Goal: Transaction & Acquisition: Purchase product/service

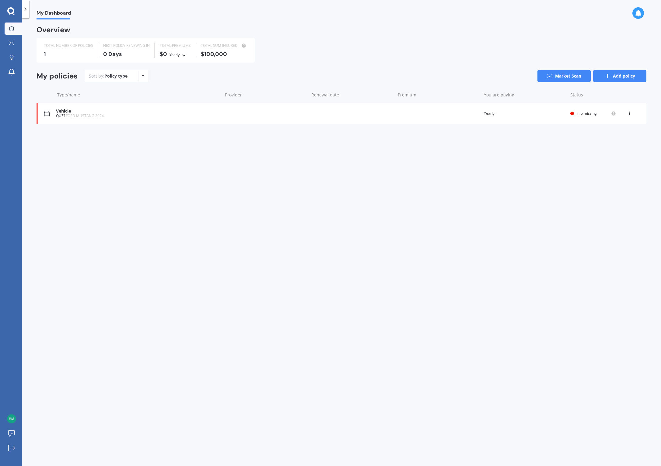
click at [619, 79] on link "Add policy" at bounding box center [619, 76] width 53 height 12
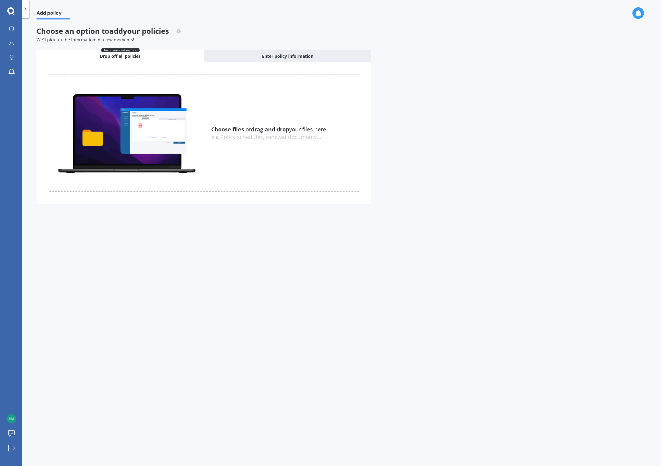
click at [22, 8] on div at bounding box center [25, 9] width 7 height 18
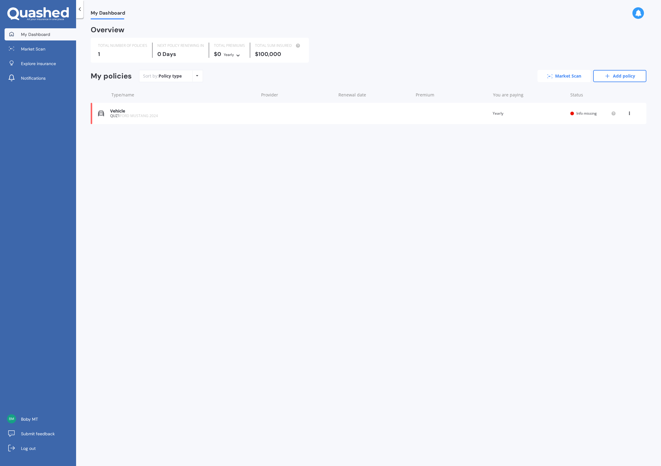
click at [562, 81] on link "Market Scan" at bounding box center [563, 76] width 53 height 12
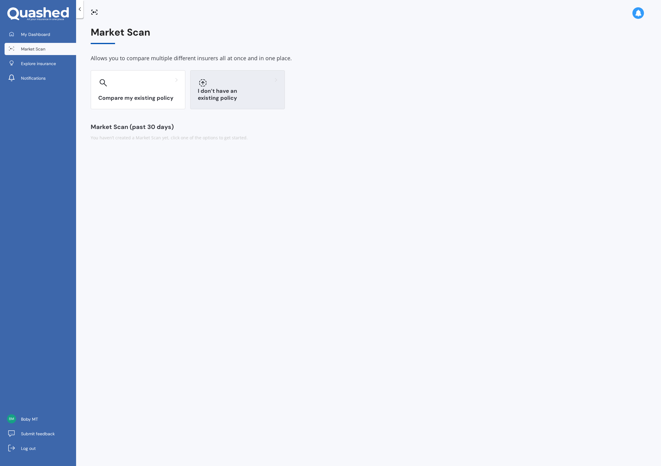
click at [220, 103] on div "I don’t have an existing policy" at bounding box center [237, 89] width 95 height 39
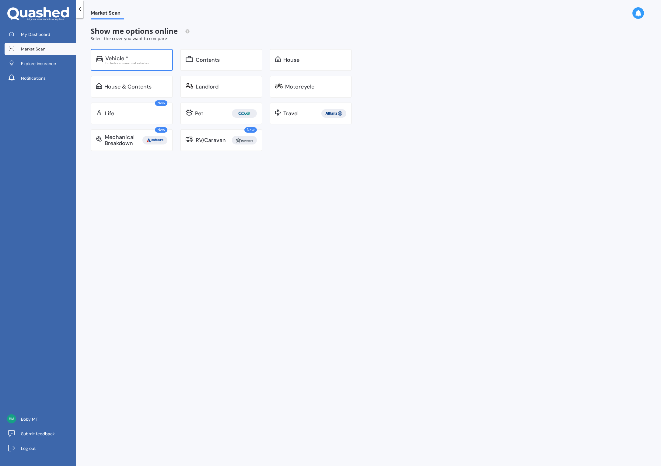
click at [127, 60] on div "Vehicle *" at bounding box center [116, 58] width 23 height 6
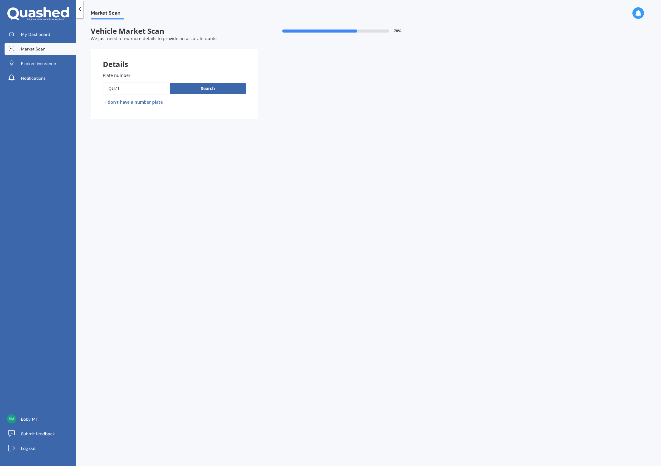
click at [145, 87] on input "Plate number" at bounding box center [135, 88] width 64 height 13
type input "Q"
type input "RHW7"
click at [201, 89] on button "Search" at bounding box center [208, 89] width 76 height 12
select select "FORD"
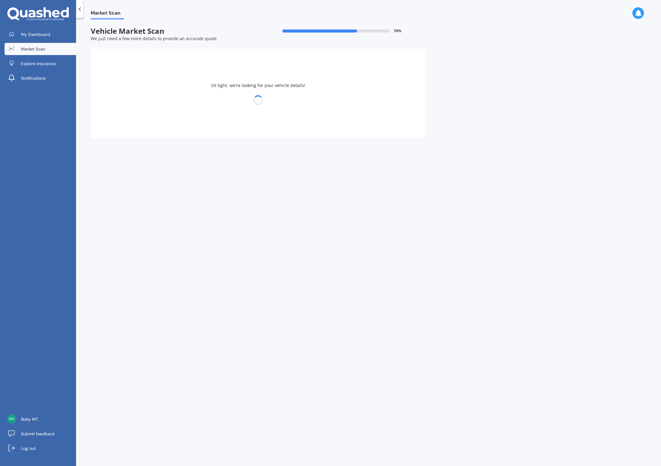
select select "MUSTANG"
select select "01"
select select "1978"
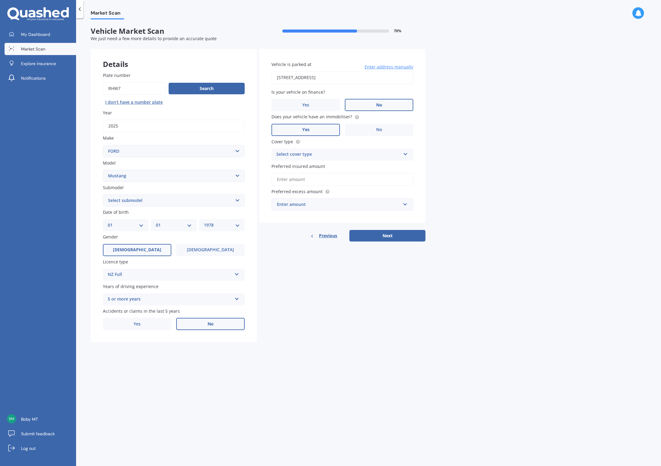
click at [235, 202] on select "Select submodel (All Other) EcoBoost Convertible EcoBoost Fastback [PERSON_NAME…" at bounding box center [174, 200] width 142 height 12
select select "V8 GT FASTBACK"
click at [103, 194] on select "Select submodel (All Other) EcoBoost Convertible EcoBoost Fastback [PERSON_NAME…" at bounding box center [174, 200] width 142 height 12
click at [173, 302] on div "5 or more years" at bounding box center [170, 299] width 124 height 7
click at [317, 308] on div "Details Plate number Search I don’t have a number plate Year [DATE] Make Select…" at bounding box center [258, 196] width 335 height 294
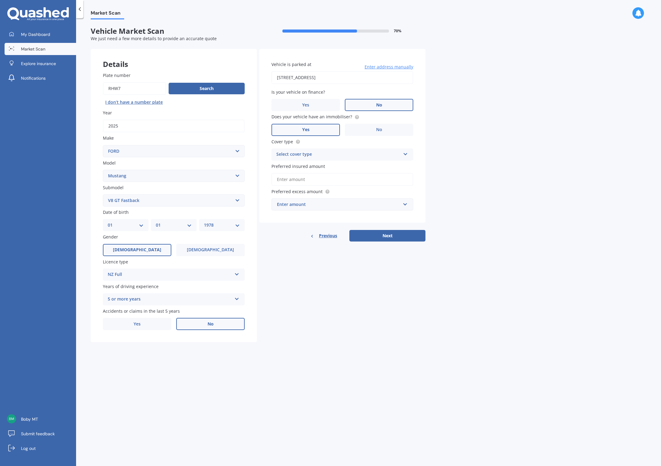
click at [336, 78] on input "[STREET_ADDRESS]" at bounding box center [342, 77] width 142 height 13
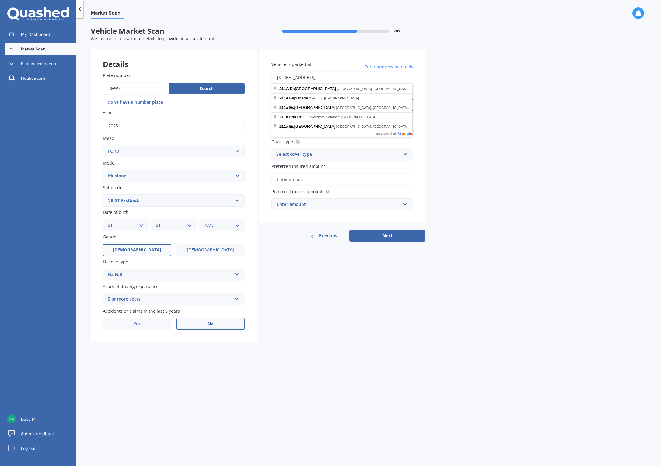
type input "[STREET_ADDRESS]"
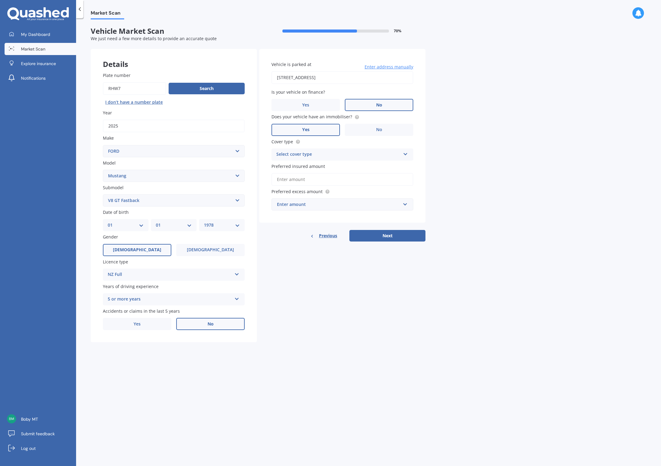
click at [479, 101] on div "Market Scan Vehicle Market Scan 70 % We just need a few more details to provide…" at bounding box center [368, 243] width 585 height 448
click at [375, 107] on label "No" at bounding box center [379, 105] width 68 height 12
click at [0, 0] on input "No" at bounding box center [0, 0] width 0 height 0
click at [356, 128] on label "No" at bounding box center [379, 130] width 68 height 12
click at [0, 0] on input "No" at bounding box center [0, 0] width 0 height 0
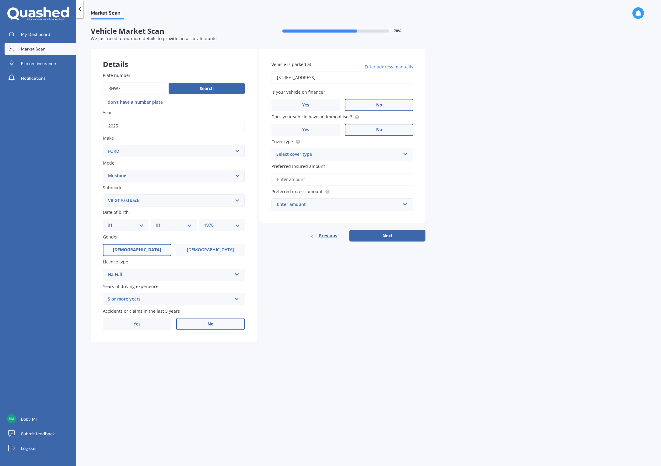
click at [364, 155] on div "Select cover type" at bounding box center [338, 154] width 124 height 7
click at [354, 169] on div "Comprehensive" at bounding box center [342, 166] width 141 height 11
click at [355, 181] on input "Preferred insured amount" at bounding box center [342, 179] width 142 height 13
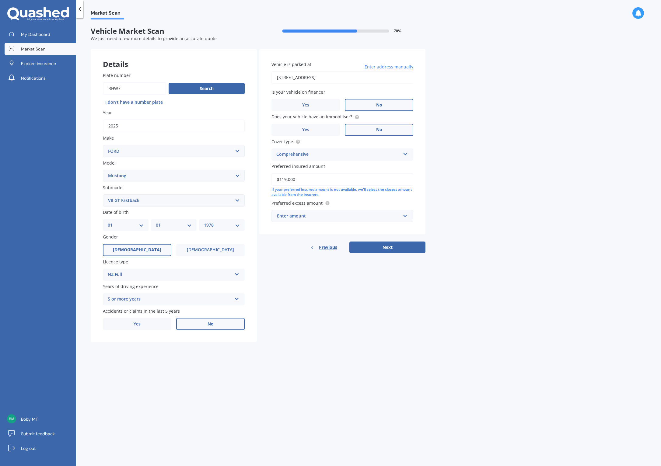
type input "$119,000"
click at [468, 187] on div "Market Scan Vehicle Market Scan 70 % We just need a few more details to provide…" at bounding box center [368, 243] width 585 height 448
click at [378, 219] on input "text" at bounding box center [340, 216] width 136 height 12
click at [326, 251] on div "$500" at bounding box center [342, 249] width 141 height 11
click at [399, 253] on button "Next" at bounding box center [387, 254] width 76 height 12
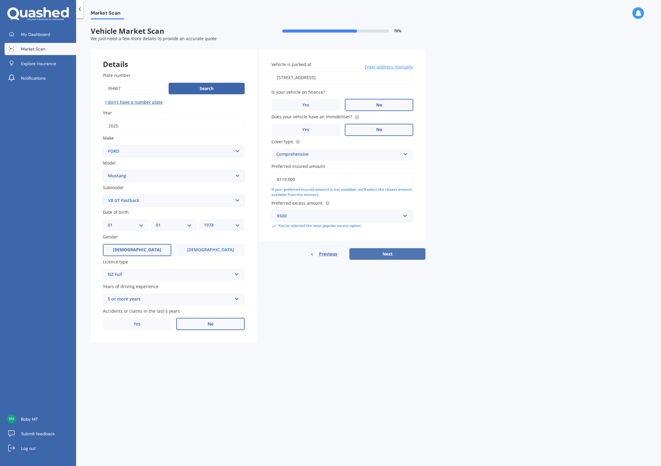
select select "01"
select select "1978"
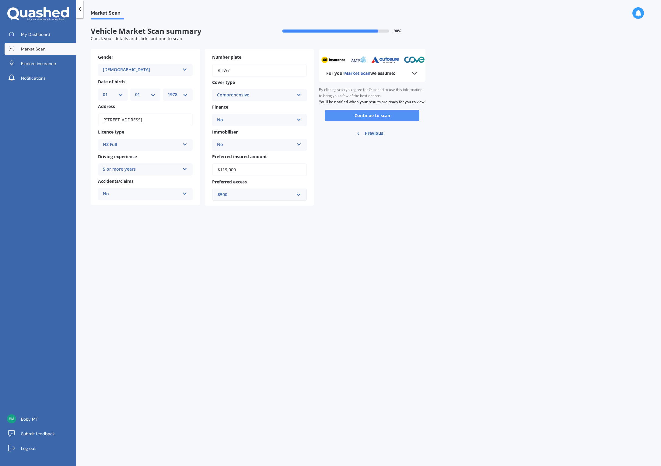
click at [384, 121] on button "Continue to scan" at bounding box center [372, 116] width 94 height 12
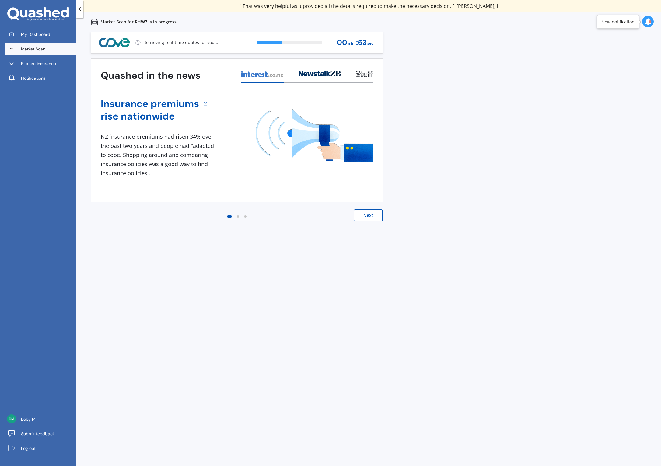
click at [373, 220] on button "Next" at bounding box center [367, 215] width 29 height 12
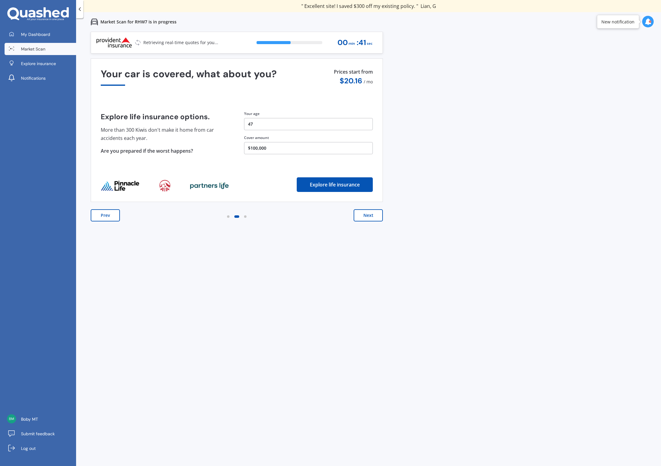
click at [367, 214] on button "Next" at bounding box center [367, 215] width 29 height 12
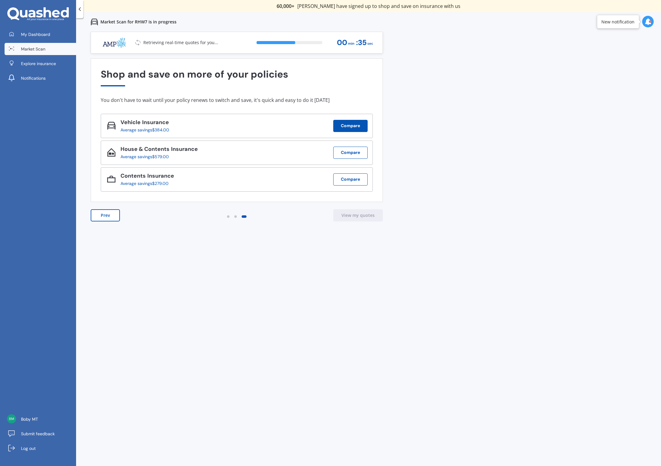
click at [343, 125] on button "Compare" at bounding box center [350, 126] width 34 height 12
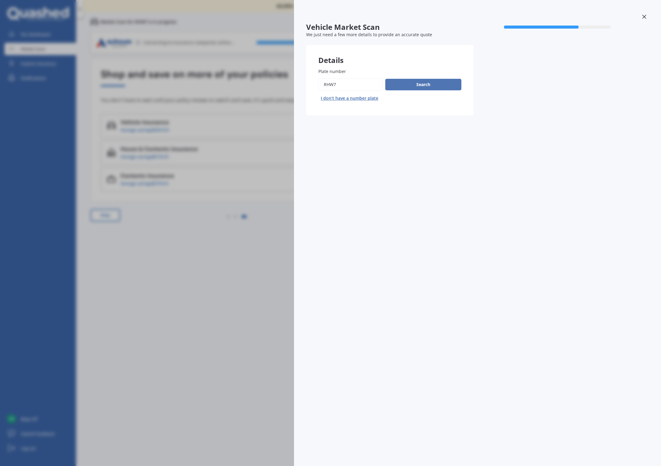
click at [426, 87] on button "Search" at bounding box center [423, 85] width 76 height 12
select select "FORD"
select select "MUSTANG"
select select "01"
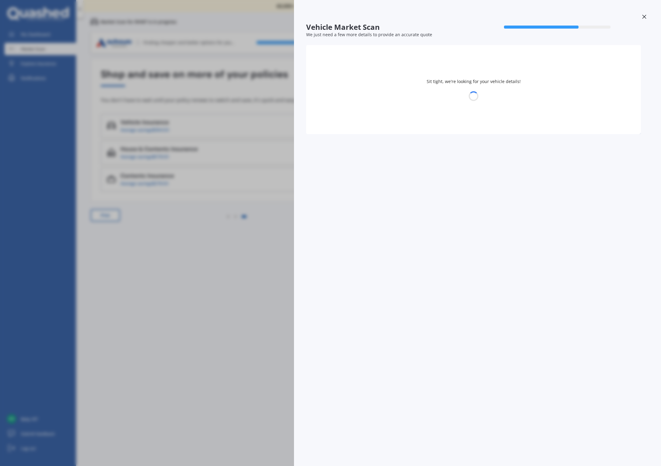
select select "1978"
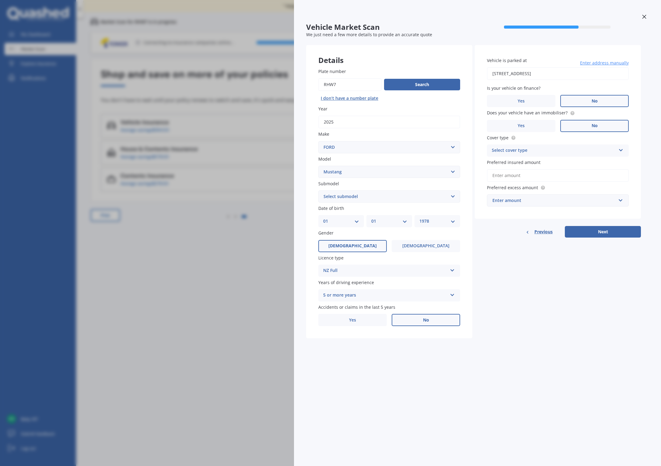
click at [604, 203] on div "Enter amount" at bounding box center [554, 200] width 124 height 7
click at [645, 13] on div at bounding box center [643, 17] width 9 height 11
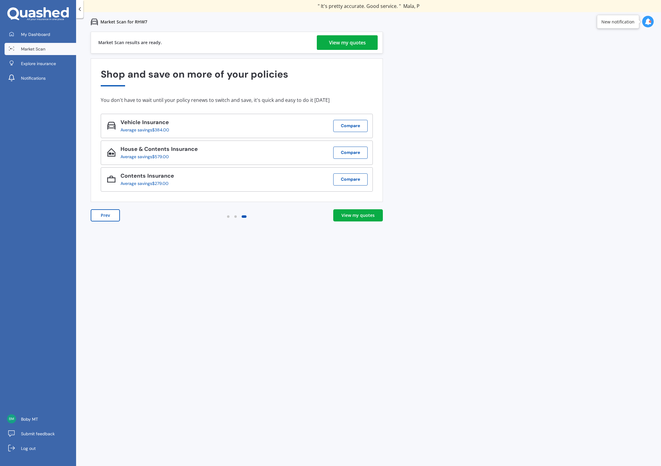
click at [338, 220] on link "View my quotes" at bounding box center [358, 215] width 50 height 12
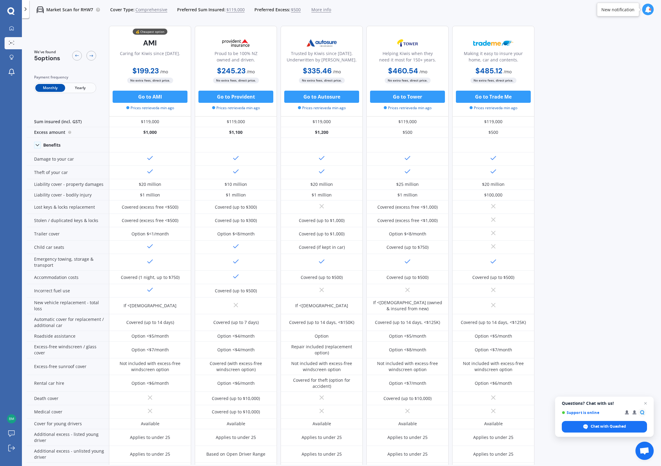
click at [87, 88] on span "Yearly" at bounding box center [80, 88] width 30 height 8
click at [53, 88] on span "Monthly" at bounding box center [50, 88] width 30 height 8
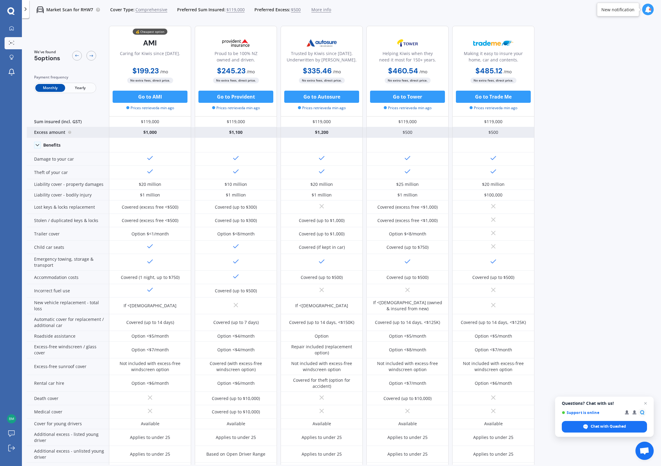
click at [412, 134] on div "$500" at bounding box center [407, 132] width 82 height 11
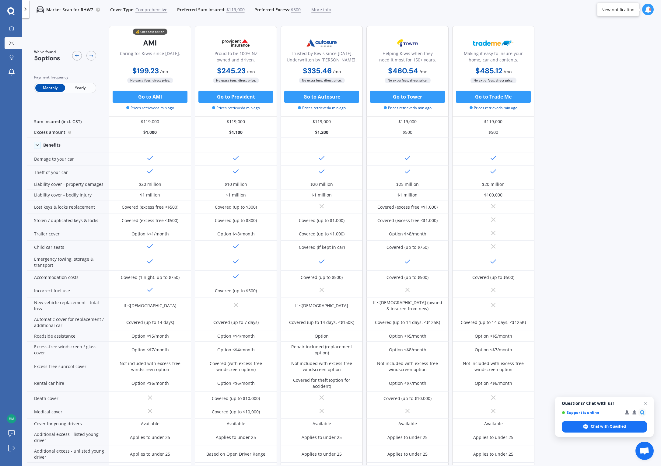
click at [293, 9] on span "$500" at bounding box center [296, 10] width 10 height 6
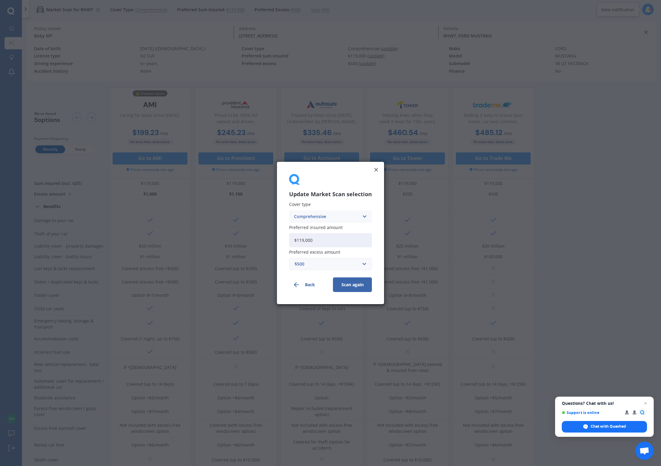
click at [318, 264] on div "$500" at bounding box center [326, 264] width 64 height 7
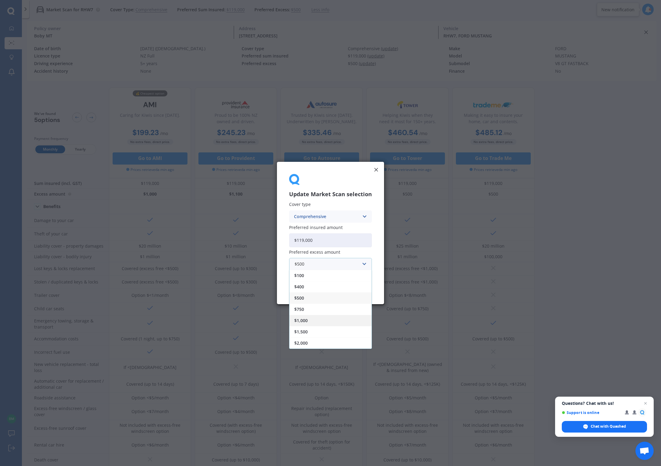
click at [302, 321] on span "$1,000" at bounding box center [300, 320] width 13 height 4
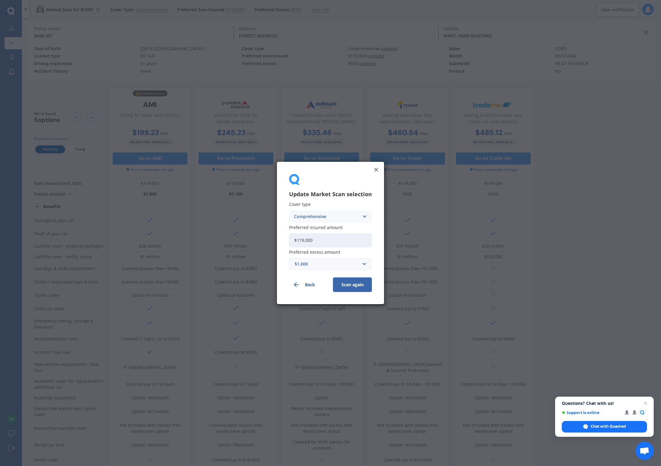
click at [366, 287] on button "Scan again" at bounding box center [352, 284] width 39 height 15
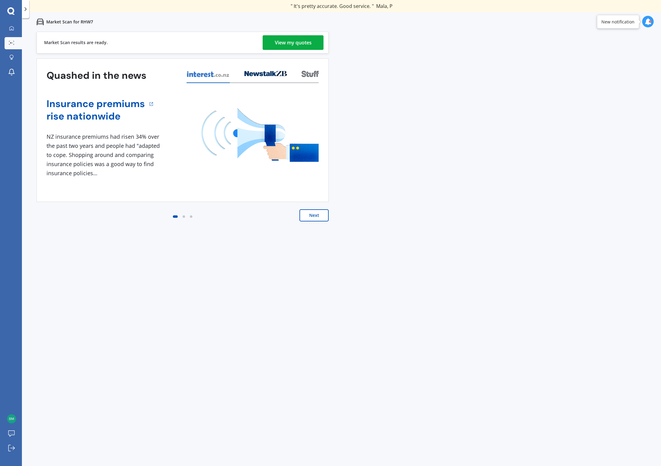
click at [312, 42] on link "View my quotes" at bounding box center [293, 42] width 61 height 15
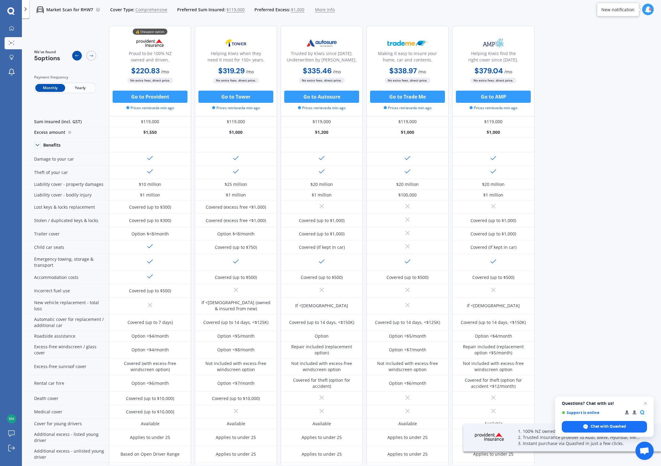
click at [77, 58] on div at bounding box center [77, 56] width 10 height 10
click at [92, 56] on icon at bounding box center [91, 55] width 5 height 5
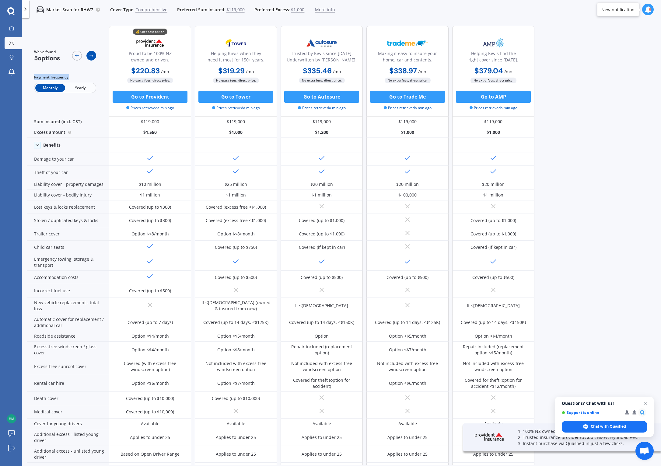
click at [92, 56] on icon at bounding box center [91, 55] width 5 height 5
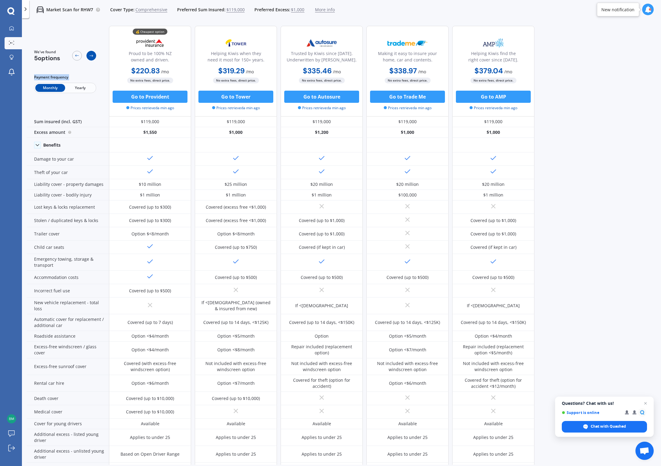
click at [92, 56] on icon at bounding box center [91, 55] width 5 height 5
click at [79, 55] on icon at bounding box center [77, 55] width 5 height 5
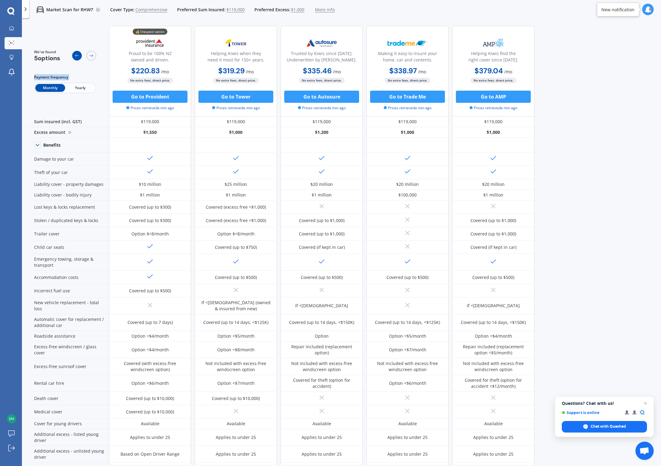
click at [79, 55] on icon at bounding box center [77, 55] width 5 height 5
click at [573, 122] on div "We've found 5 options Payment frequency Monthly Yearly 💰 Cheapest option Proud …" at bounding box center [344, 243] width 634 height 444
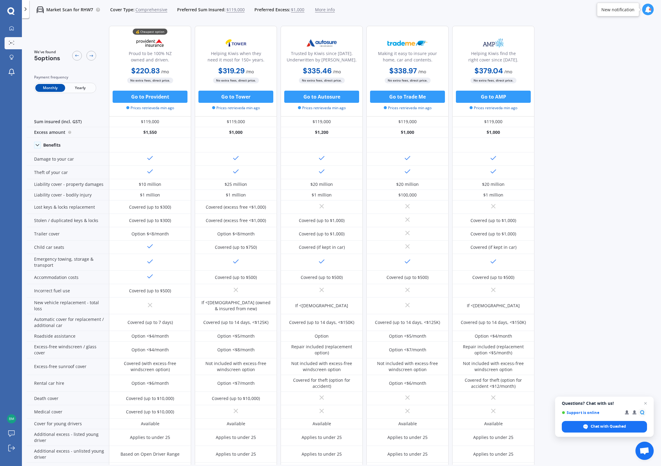
click at [299, 9] on span "$1,000" at bounding box center [297, 10] width 13 height 6
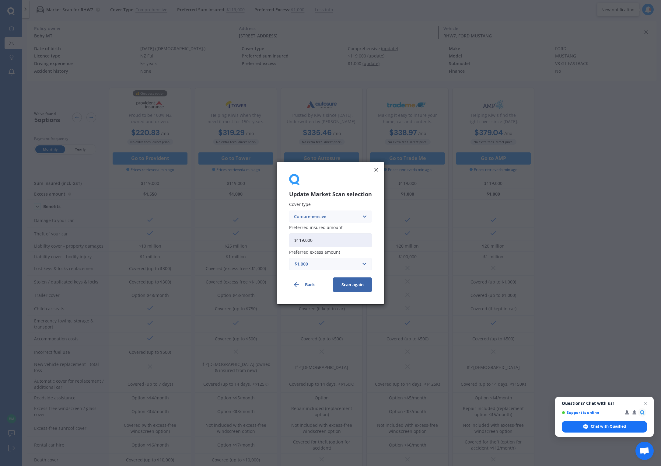
click at [334, 262] on div "$1,000" at bounding box center [326, 264] width 64 height 7
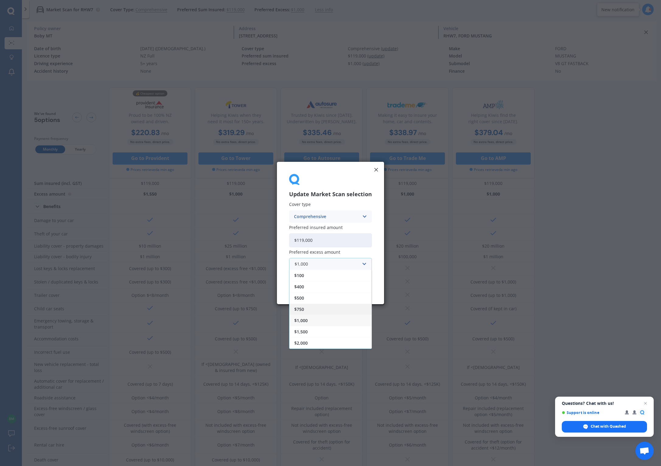
click at [318, 309] on div "$750" at bounding box center [330, 309] width 82 height 11
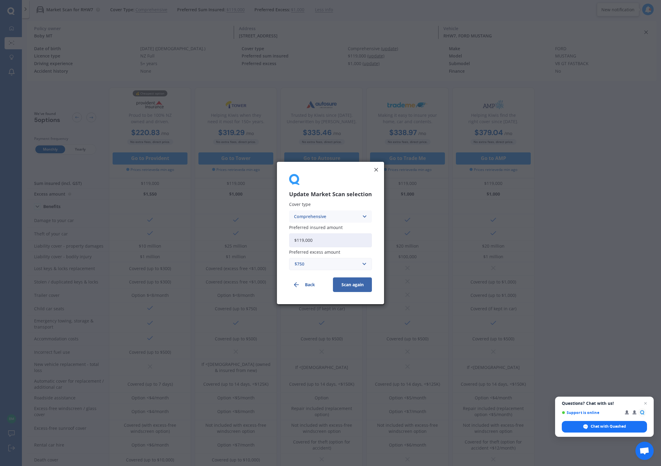
click at [353, 286] on button "Scan again" at bounding box center [352, 284] width 39 height 15
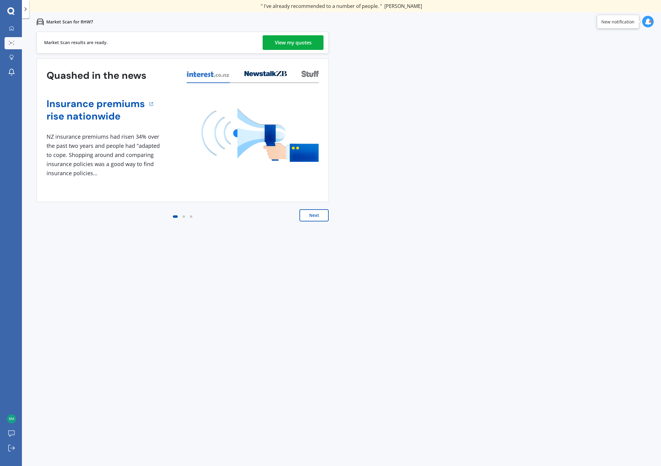
click at [294, 42] on div "View my quotes" at bounding box center [293, 42] width 37 height 15
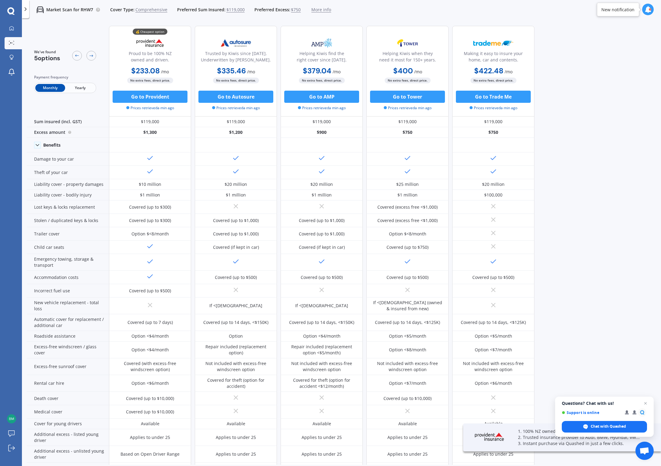
click at [293, 9] on span "$750" at bounding box center [296, 10] width 10 height 6
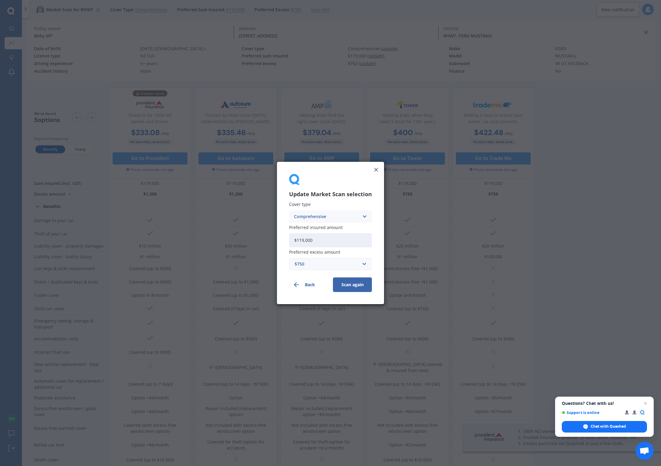
click at [353, 262] on div "$750" at bounding box center [326, 264] width 64 height 7
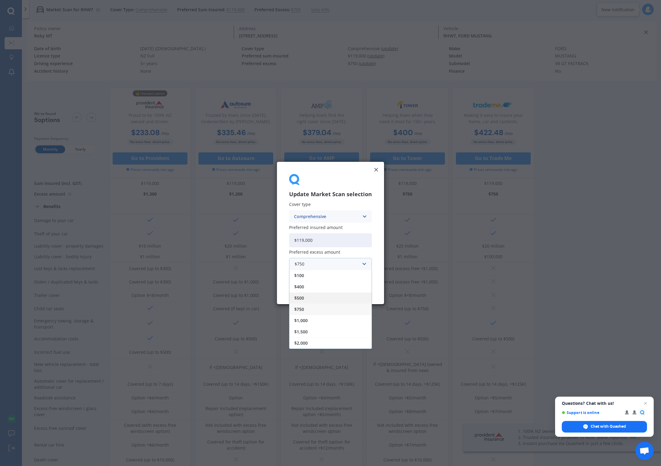
click at [326, 294] on div "$500" at bounding box center [330, 297] width 82 height 11
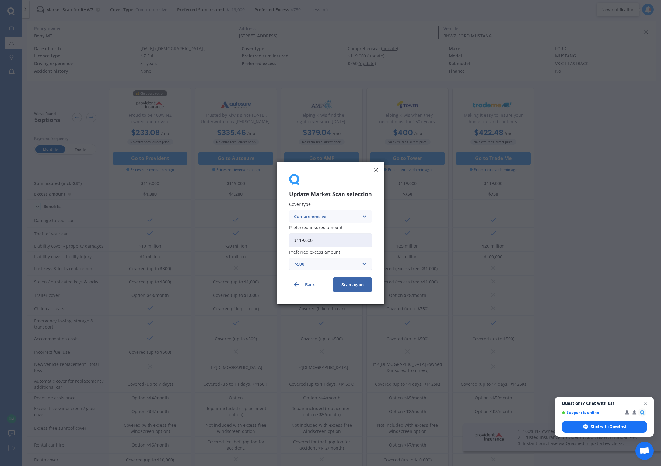
click at [318, 285] on button "Back" at bounding box center [308, 284] width 39 height 15
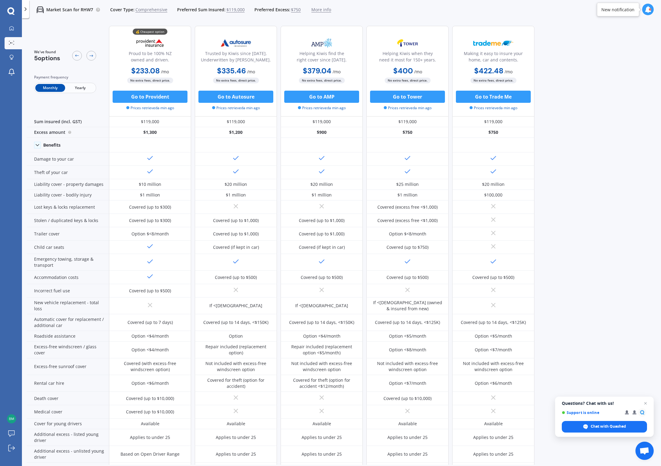
click at [293, 10] on span "$750" at bounding box center [296, 10] width 10 height 6
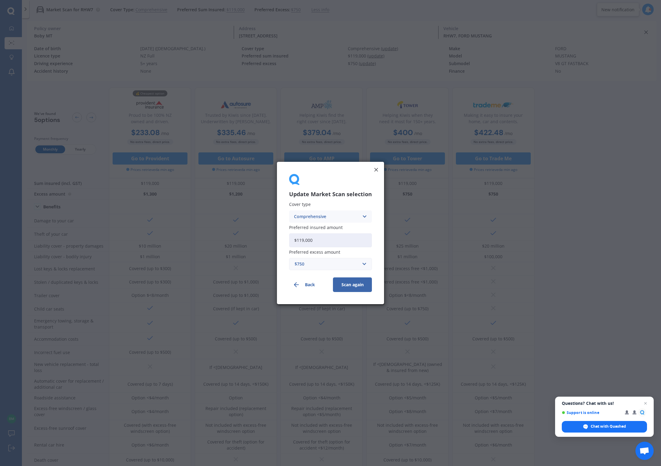
drag, startPoint x: 342, startPoint y: 261, endPoint x: 335, endPoint y: 274, distance: 14.6
click at [342, 261] on div "$750" at bounding box center [326, 264] width 64 height 7
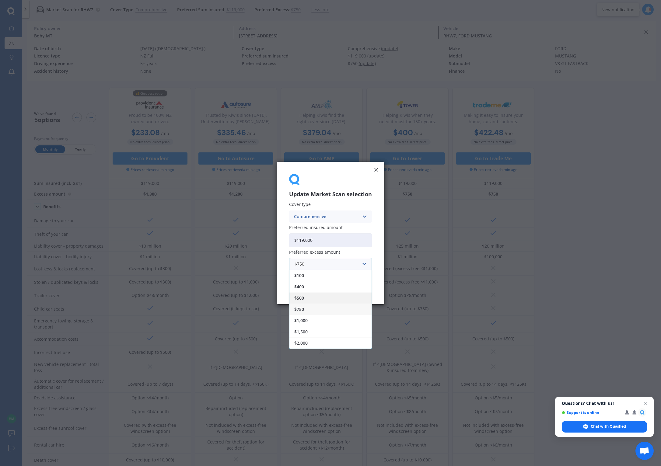
click at [313, 298] on div "$500" at bounding box center [330, 297] width 82 height 11
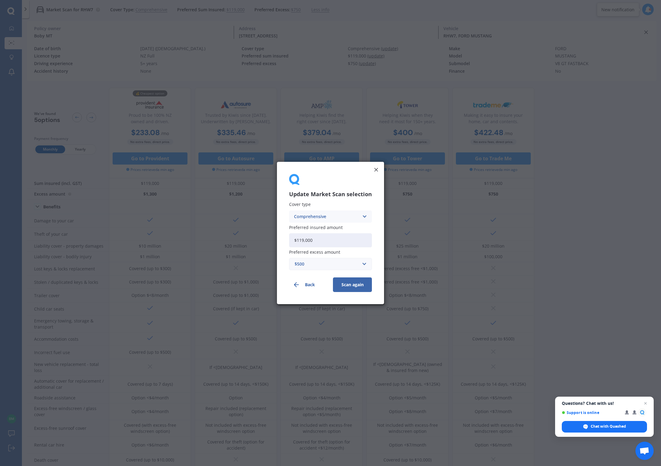
click at [351, 284] on button "Scan again" at bounding box center [352, 284] width 39 height 15
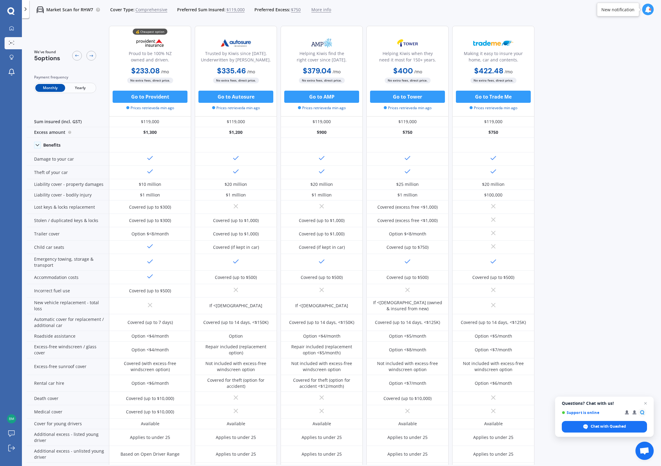
click at [294, 8] on span "$750" at bounding box center [296, 10] width 10 height 6
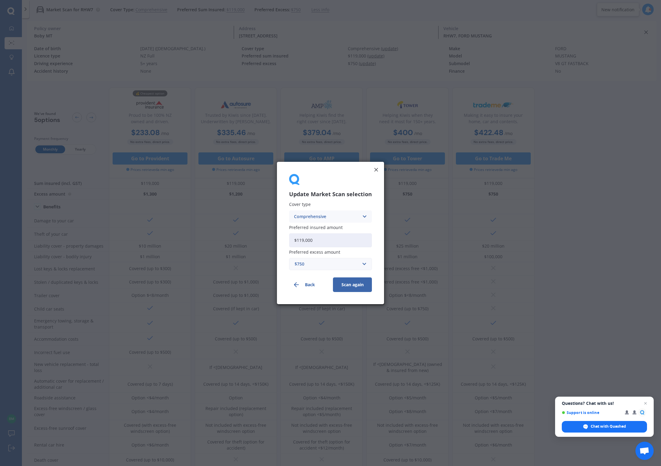
click at [348, 267] on div "$750" at bounding box center [326, 264] width 64 height 7
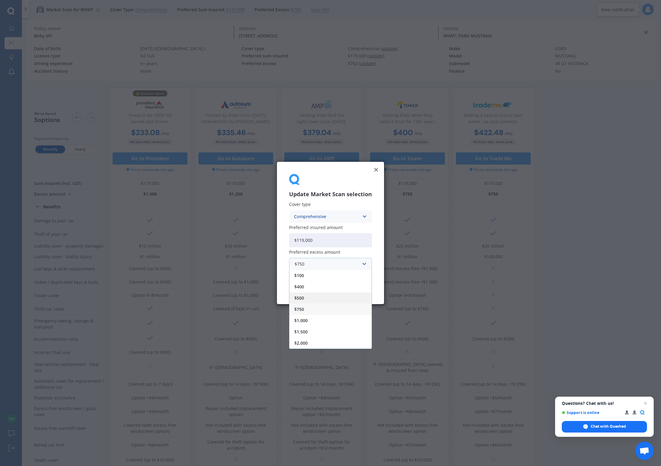
click at [316, 300] on div "$500" at bounding box center [330, 297] width 82 height 11
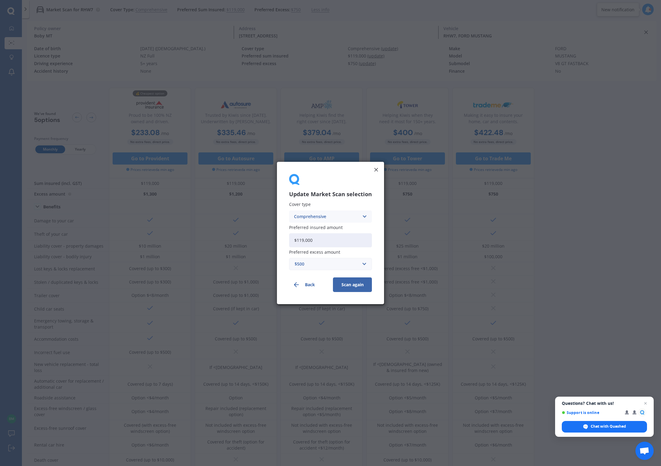
click at [352, 285] on button "Scan again" at bounding box center [352, 284] width 39 height 15
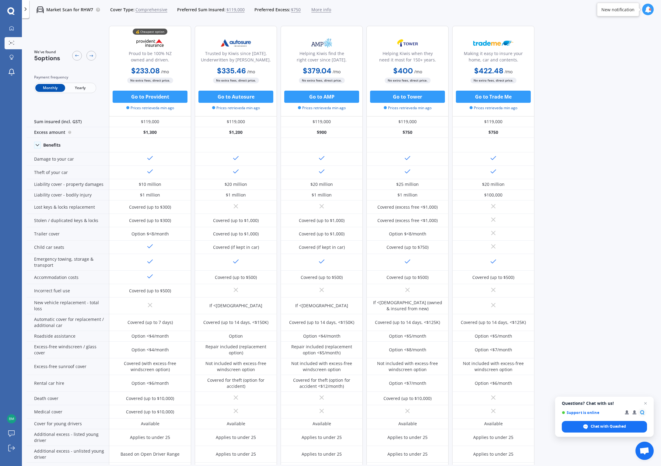
click at [298, 10] on span "$750" at bounding box center [296, 10] width 10 height 6
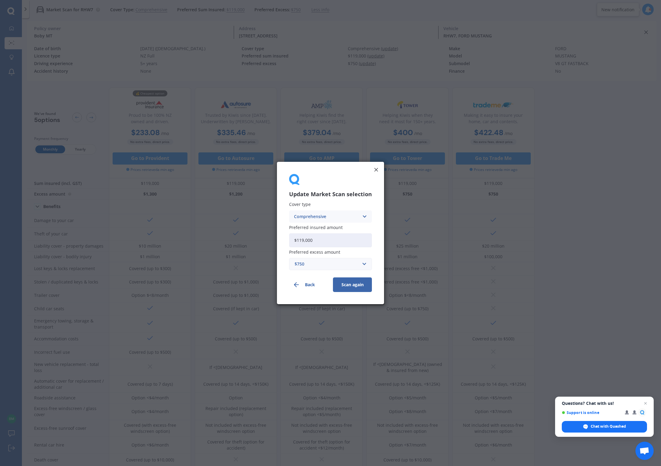
click at [298, 281] on icon "button" at bounding box center [296, 284] width 7 height 7
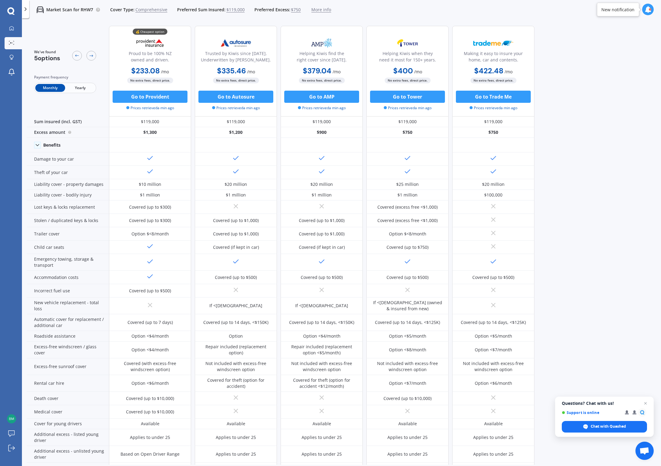
click at [293, 8] on span "$750" at bounding box center [296, 10] width 10 height 6
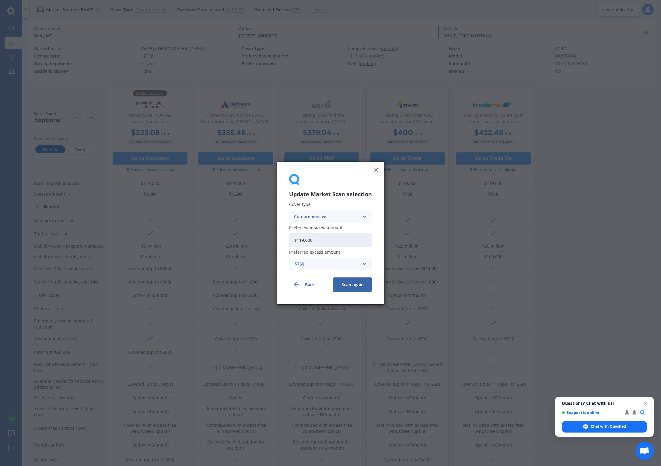
click at [348, 261] on div "$750" at bounding box center [326, 264] width 64 height 7
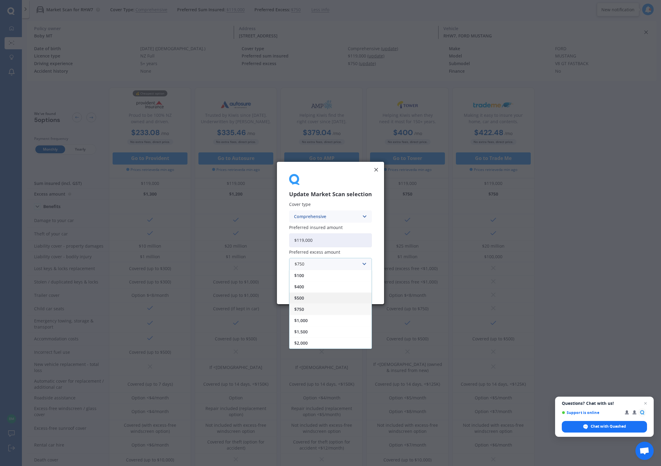
click at [302, 299] on span "$500" at bounding box center [299, 298] width 10 height 4
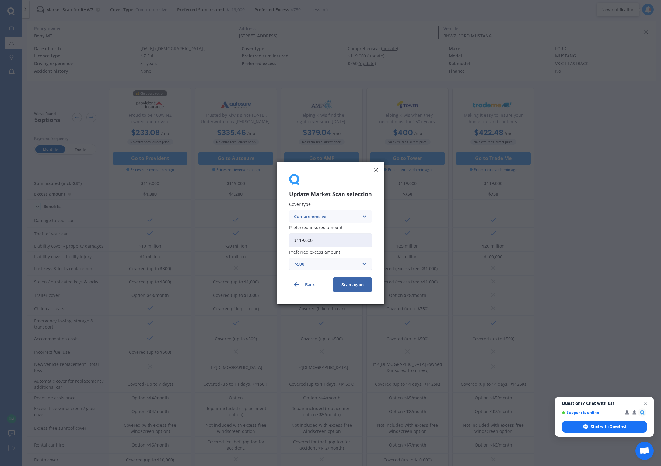
click at [376, 172] on icon at bounding box center [376, 170] width 6 height 6
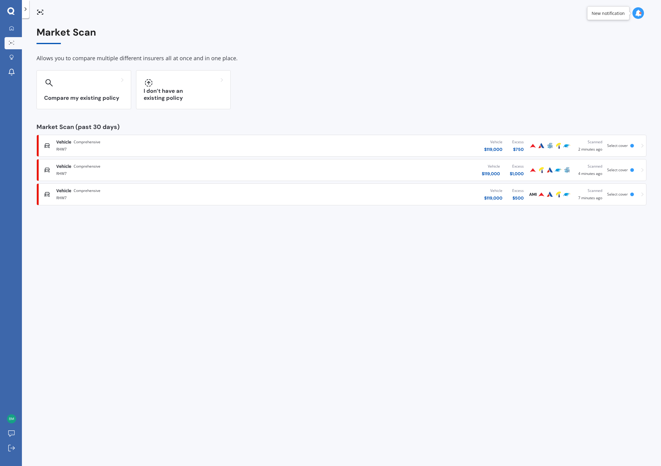
click at [520, 196] on div "$ 500" at bounding box center [518, 198] width 12 height 6
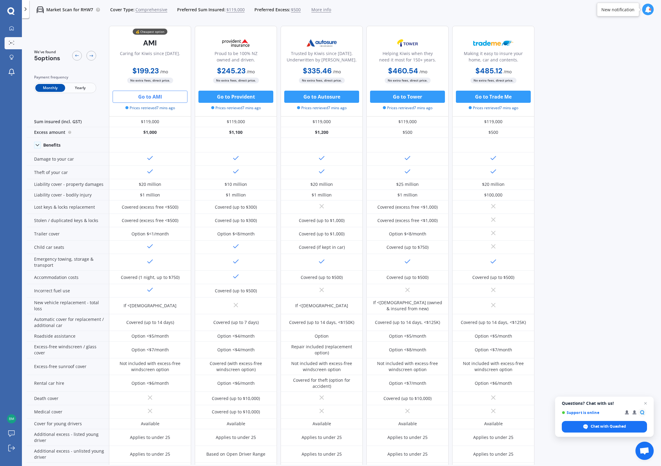
drag, startPoint x: 160, startPoint y: 98, endPoint x: 154, endPoint y: 96, distance: 6.7
click at [154, 96] on button "Go to AMI" at bounding box center [150, 97] width 75 height 12
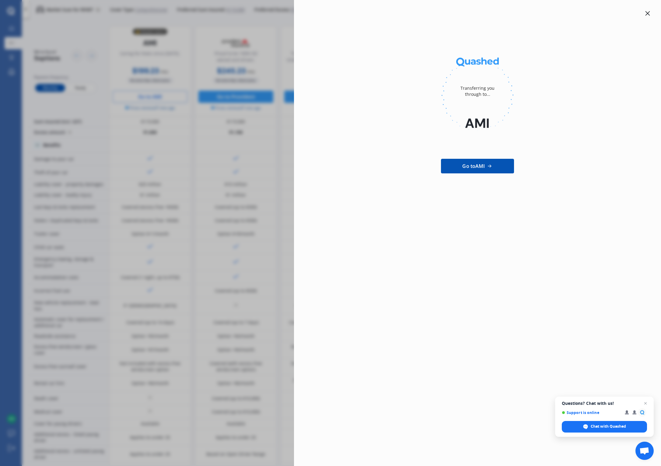
click at [451, 167] on link "Go to AMI" at bounding box center [477, 166] width 73 height 15
click at [649, 14] on icon at bounding box center [647, 13] width 5 height 5
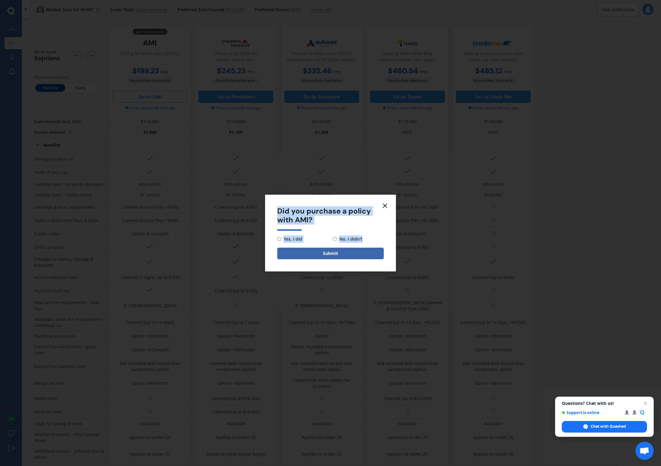
drag, startPoint x: 387, startPoint y: 207, endPoint x: 383, endPoint y: 212, distance: 6.6
click at [377, 223] on div "Did you purchase a policy with AMI? Yes, I did No, I didn't Submit" at bounding box center [330, 233] width 131 height 77
click at [384, 206] on line at bounding box center [385, 206] width 4 height 4
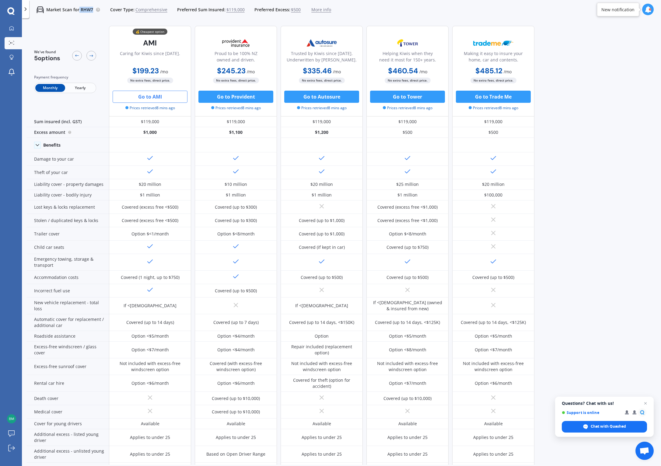
drag, startPoint x: 86, startPoint y: 11, endPoint x: 92, endPoint y: 11, distance: 6.1
click at [92, 11] on div "Market Scan for RHW7 Cover Type: Comprehensive Preferred Sum Insured: $119,000 …" at bounding box center [180, 9] width 302 height 19
copy p "RHW7"
click at [293, 12] on span "$500" at bounding box center [296, 10] width 10 height 6
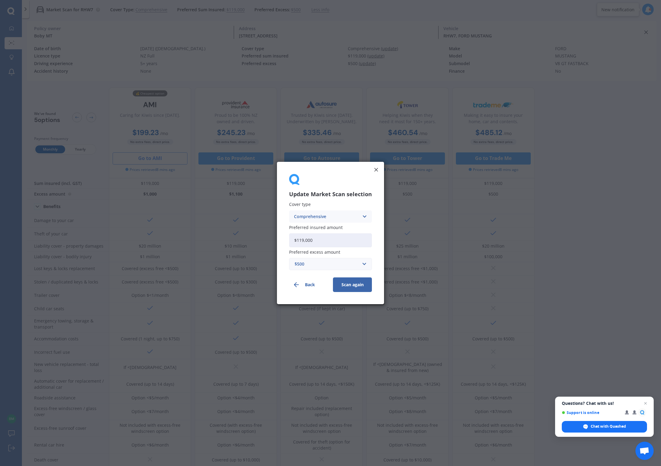
click at [330, 261] on div "$500" at bounding box center [326, 264] width 64 height 7
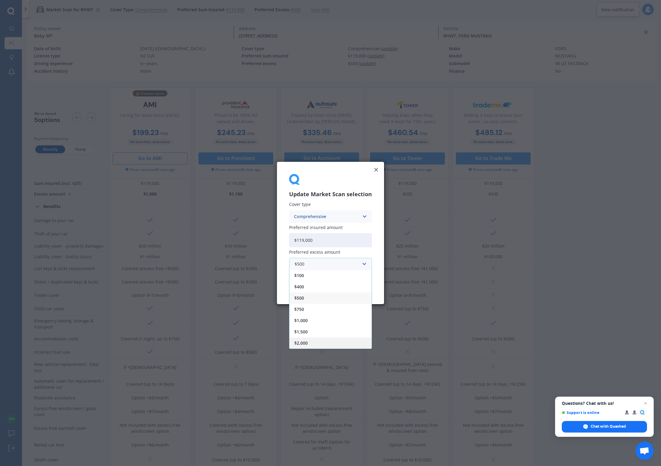
click at [309, 342] on div "$2,000" at bounding box center [330, 342] width 82 height 11
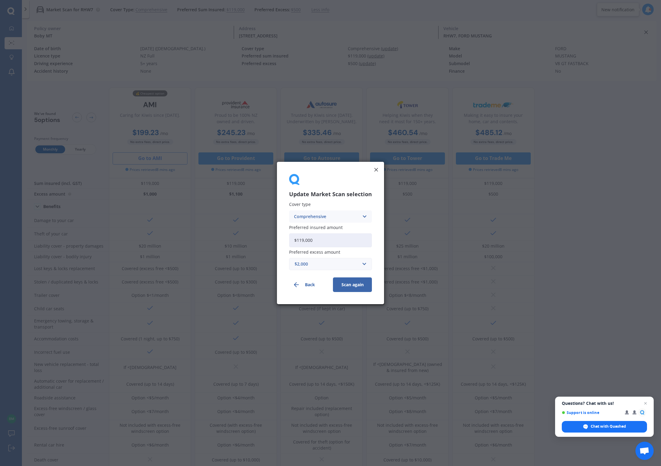
click at [350, 284] on button "Scan again" at bounding box center [352, 284] width 39 height 15
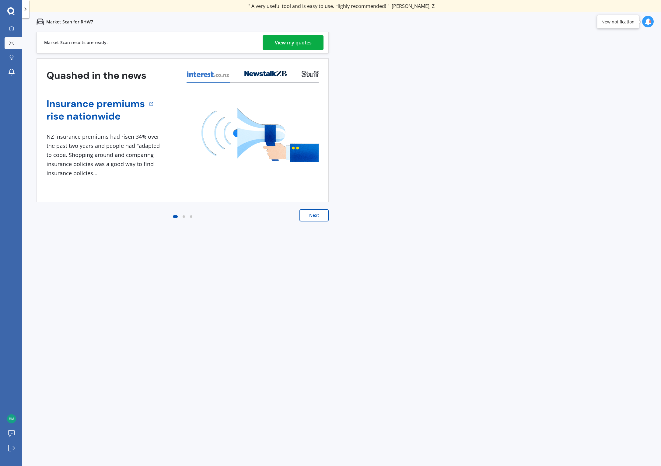
click at [308, 39] on div "View my quotes" at bounding box center [293, 42] width 37 height 15
